Goal: Task Accomplishment & Management: Use online tool/utility

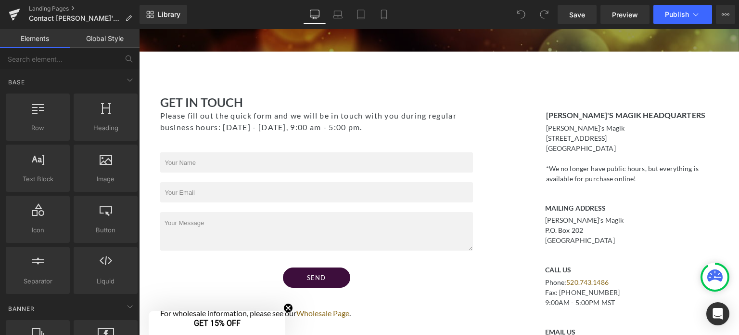
scroll to position [270, 0]
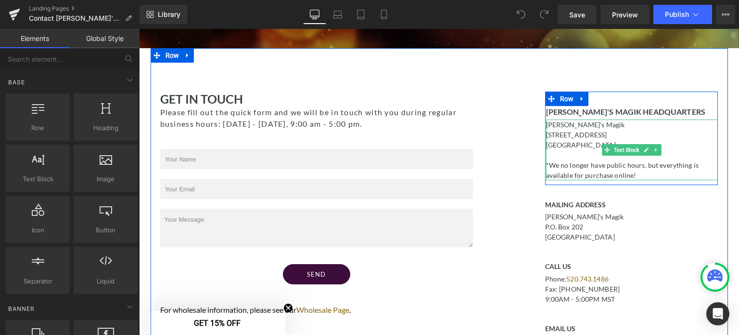
click at [607, 134] on p "215 N. Court Ave" at bounding box center [632, 134] width 172 height 10
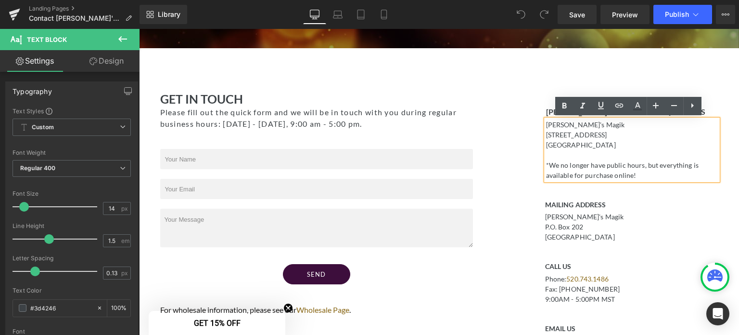
click at [603, 144] on p "Tucson, AZ 85701" at bounding box center [632, 145] width 172 height 10
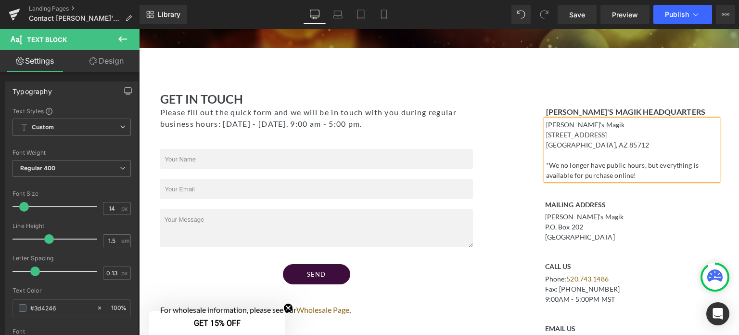
drag, startPoint x: 599, startPoint y: 131, endPoint x: 543, endPoint y: 135, distance: 55.9
click at [546, 135] on p "215 N. Court Ave" at bounding box center [632, 134] width 172 height 10
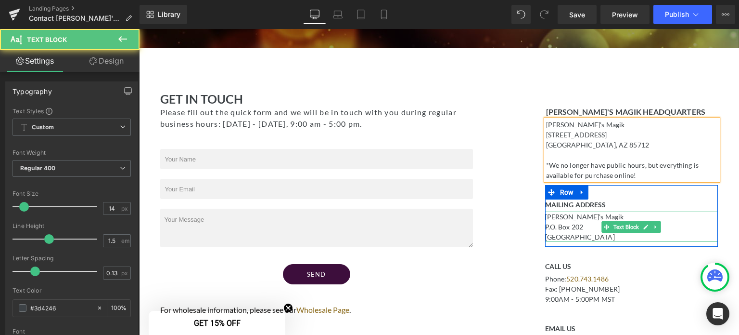
click at [596, 235] on p "Tucson, AZ 85702" at bounding box center [631, 237] width 173 height 10
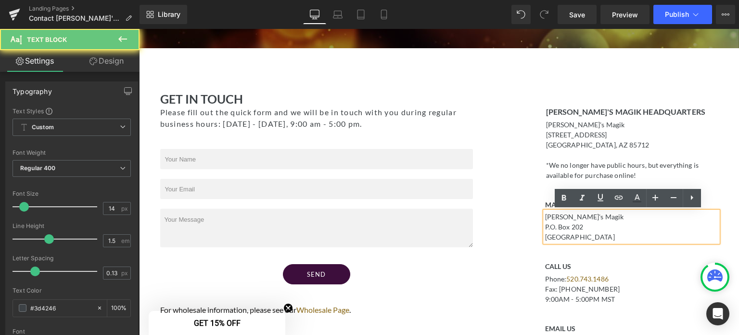
click at [596, 235] on p "Tucson, AZ 85702" at bounding box center [631, 237] width 173 height 10
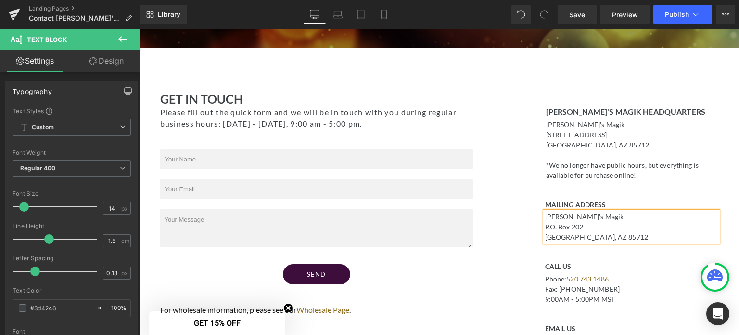
drag, startPoint x: 584, startPoint y: 223, endPoint x: 541, endPoint y: 224, distance: 43.3
click at [545, 224] on p "P.O. Box 202" at bounding box center [631, 226] width 173 height 10
click at [727, 115] on div "Contact Us Heading Have a question? Please feel free to reach out to us and we …" at bounding box center [439, 286] width 600 height 845
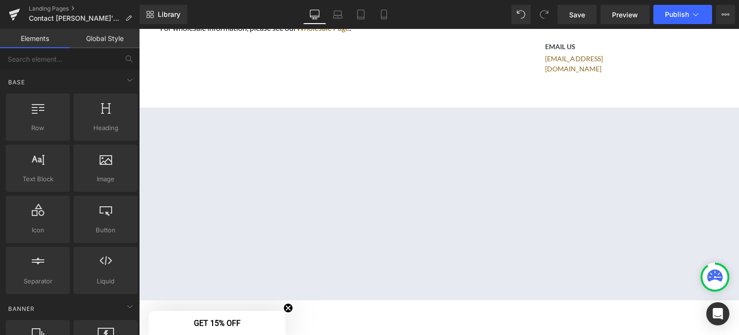
scroll to position [547, 0]
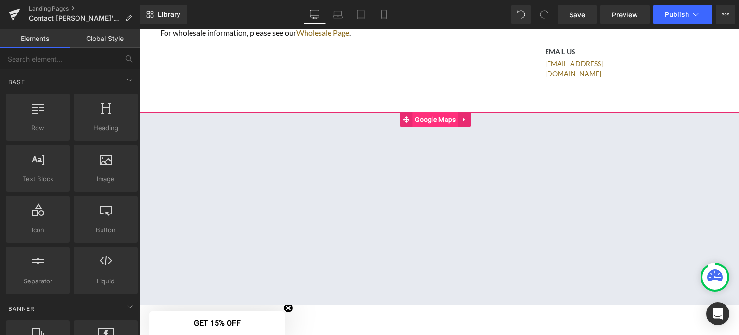
click at [431, 113] on span "Google Maps" at bounding box center [435, 119] width 46 height 14
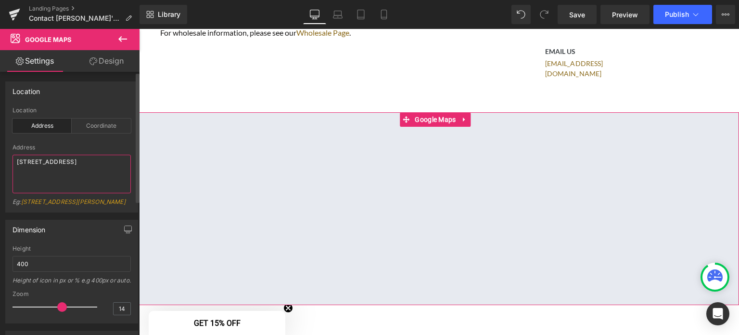
drag, startPoint x: 66, startPoint y: 159, endPoint x: 13, endPoint y: 162, distance: 53.0
click at [13, 162] on textarea "215 N. Court Ave, Tucson, AZ 85701" at bounding box center [72, 173] width 118 height 39
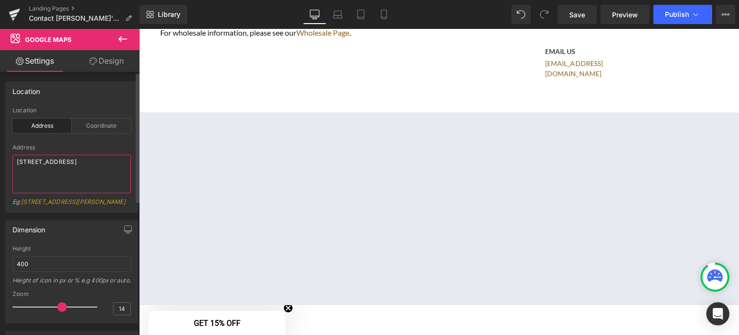
click at [35, 171] on textarea "4500 E Speedway Blvd, Tucson, AZ 85701" at bounding box center [72, 173] width 118 height 39
click at [85, 160] on textarea "4500 E Speedway Blvd, Tucson, AZ 85712" at bounding box center [72, 173] width 118 height 39
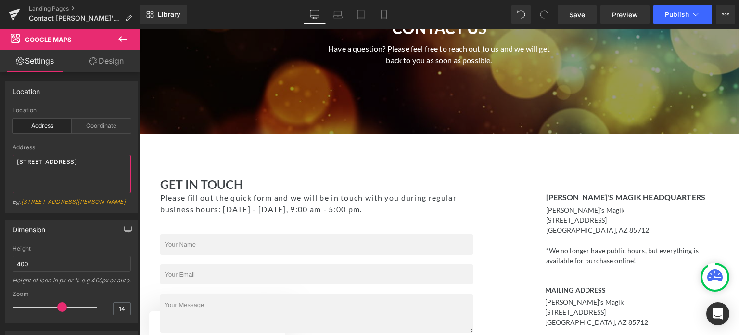
scroll to position [177, 0]
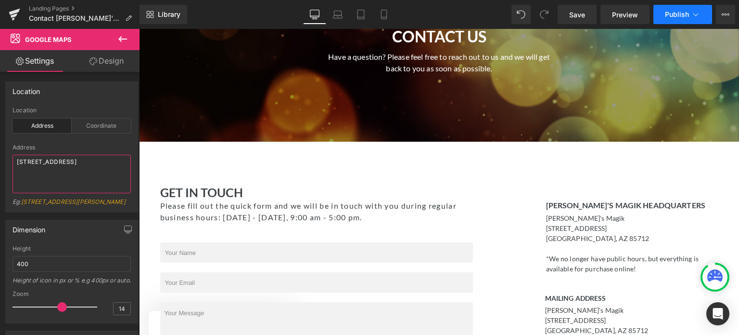
type textarea "4500 E Speedway Blvd Ste 109, Tucson, AZ 85712"
click at [677, 13] on span "Publish" at bounding box center [677, 15] width 24 height 8
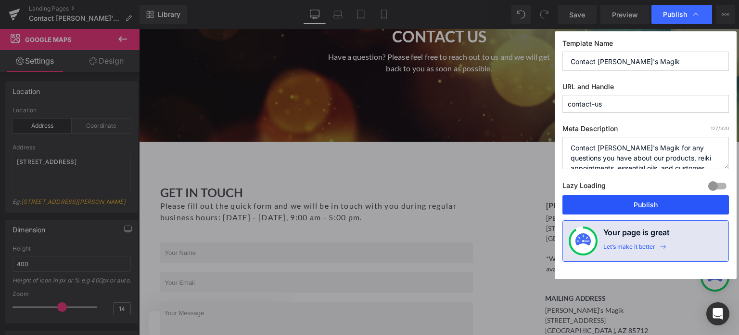
click at [642, 202] on button "Publish" at bounding box center [646, 204] width 167 height 19
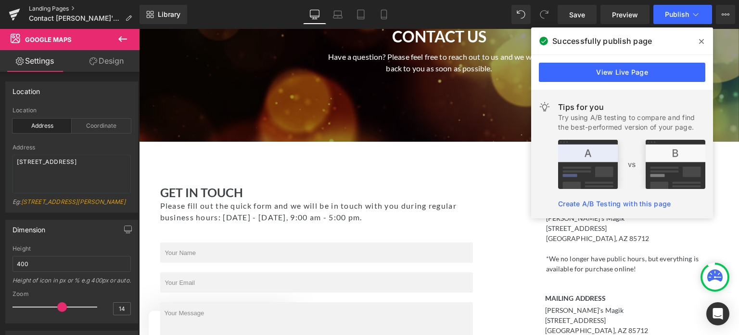
click at [48, 6] on link "Landing Pages" at bounding box center [84, 9] width 111 height 8
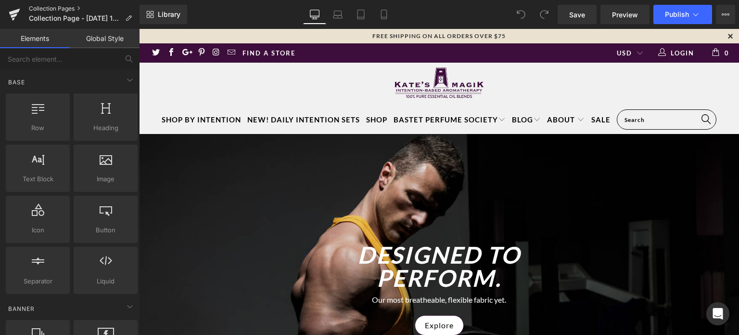
click at [62, 7] on link "Collection Pages" at bounding box center [84, 9] width 111 height 8
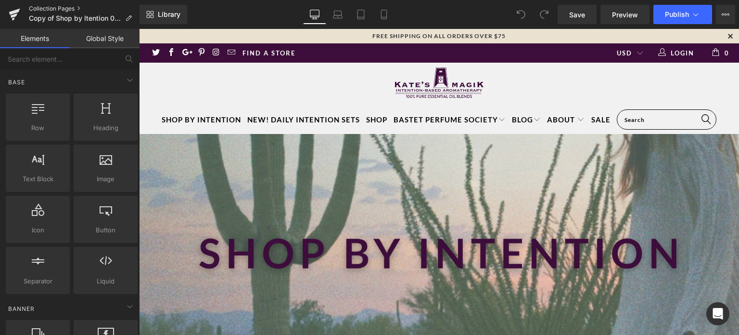
click at [41, 9] on link "Collection Pages" at bounding box center [84, 9] width 111 height 8
click at [129, 18] on icon at bounding box center [128, 18] width 7 height 7
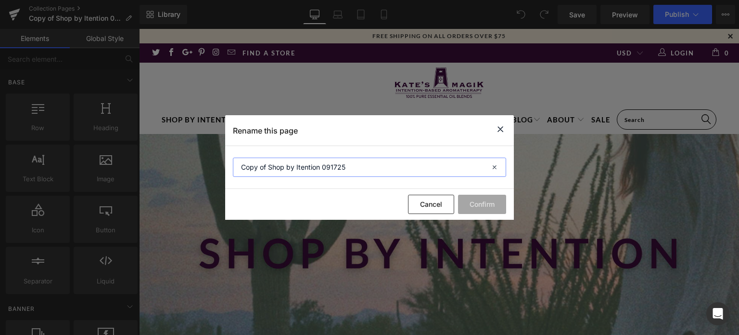
drag, startPoint x: 355, startPoint y: 169, endPoint x: 386, endPoint y: 166, distance: 31.5
click at [386, 166] on input "Copy of Shop by Itention 091725" at bounding box center [369, 166] width 273 height 19
click at [437, 205] on button "Cancel" at bounding box center [431, 203] width 46 height 19
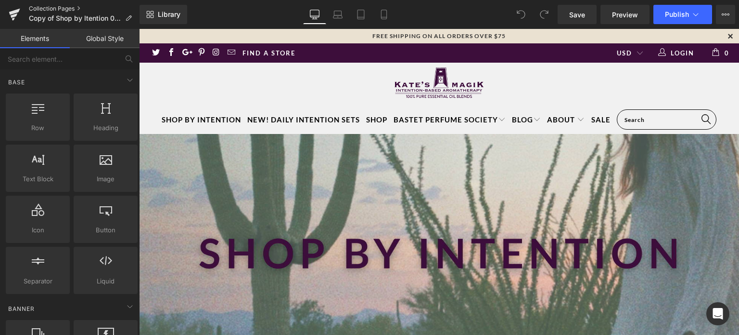
click at [66, 5] on link "Collection Pages" at bounding box center [84, 9] width 111 height 8
